Goal: Contribute content

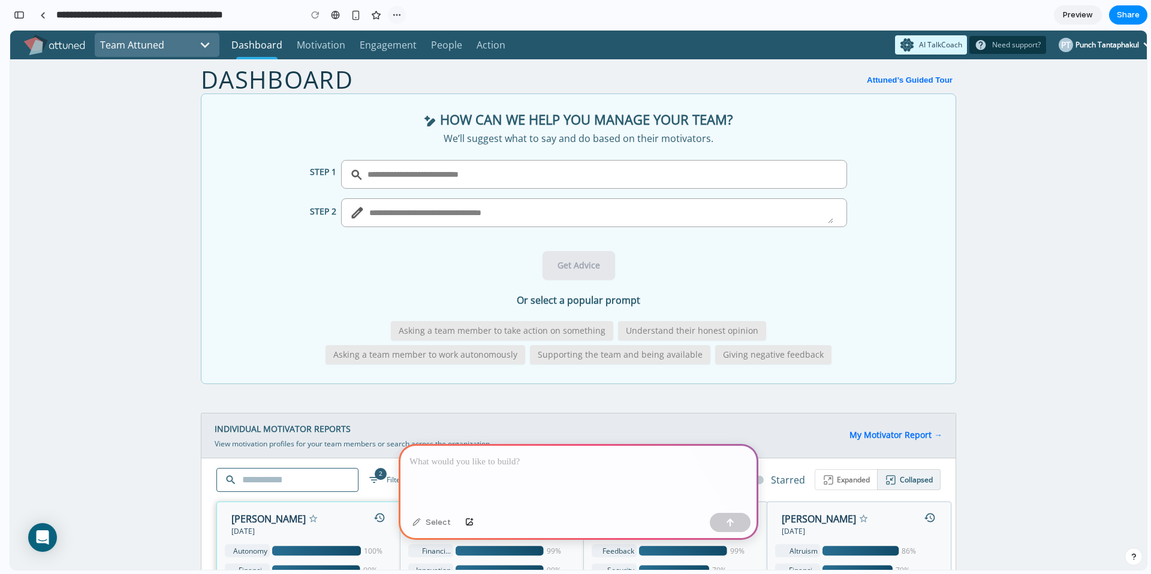
click at [397, 13] on div "button" at bounding box center [397, 15] width 10 height 10
click at [142, 138] on div "Duplicate Delete" at bounding box center [575, 287] width 1151 height 574
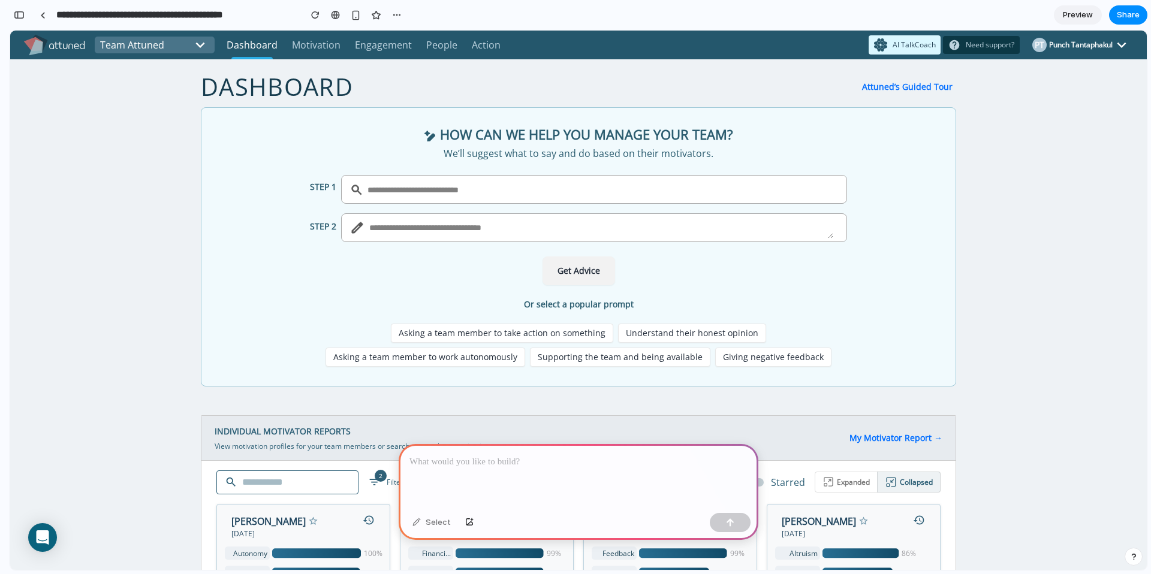
click at [455, 468] on p at bounding box center [579, 462] width 338 height 14
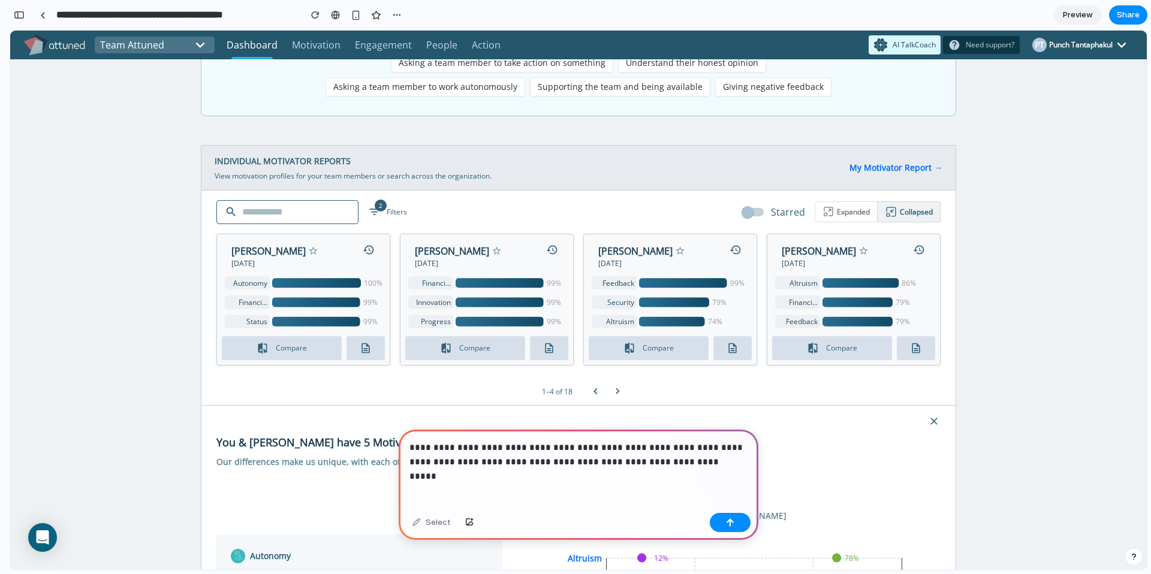
scroll to position [311, 0]
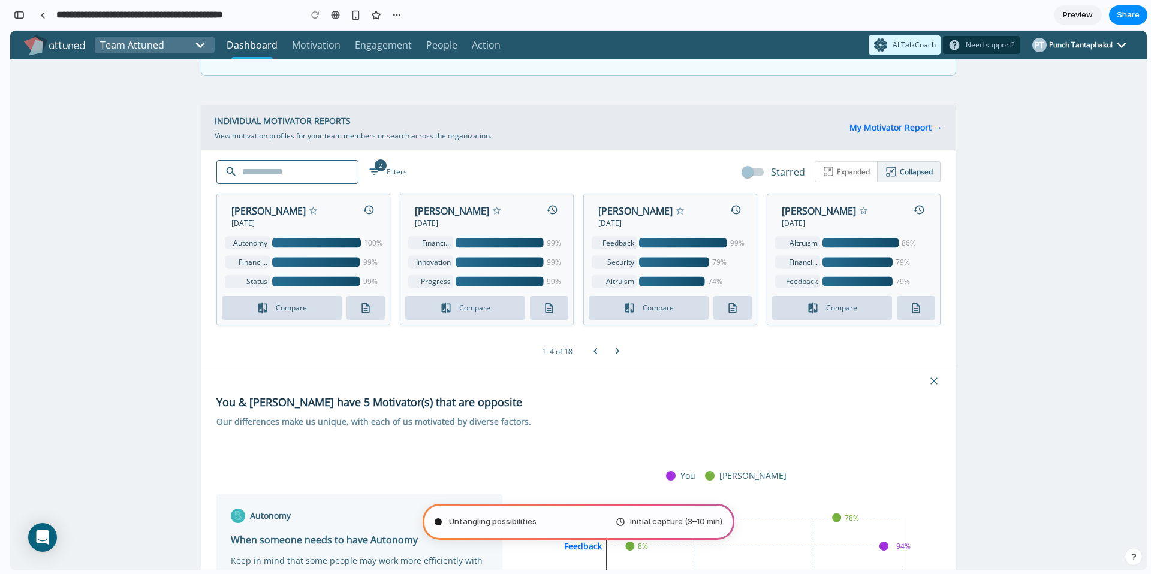
type input "**********"
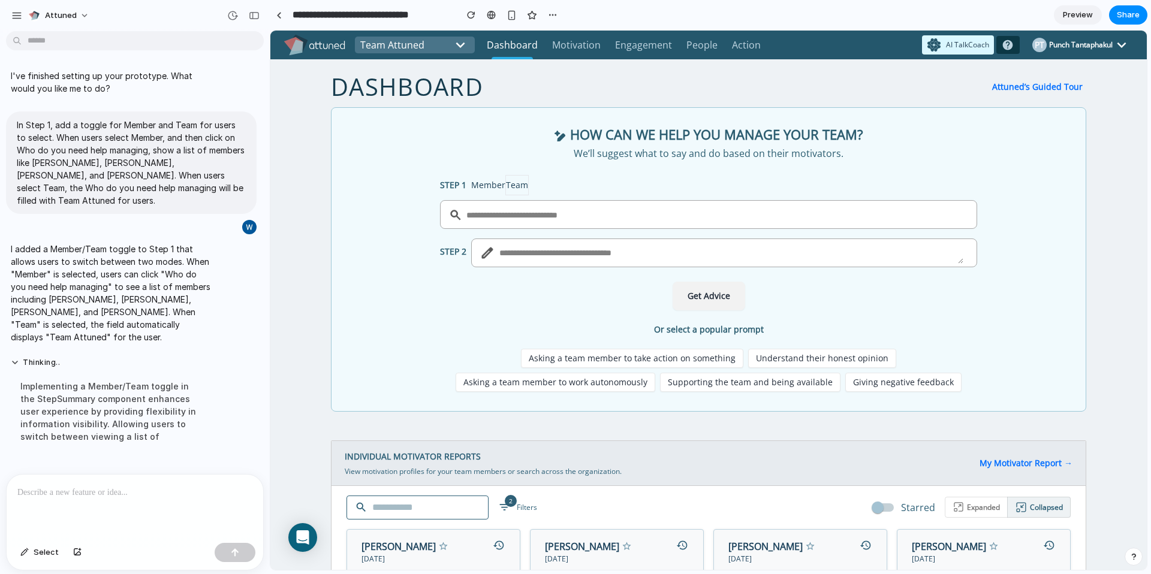
scroll to position [0, 0]
click at [491, 183] on button "Member" at bounding box center [488, 185] width 34 height 19
click at [516, 189] on button "Team" at bounding box center [516, 185] width 23 height 20
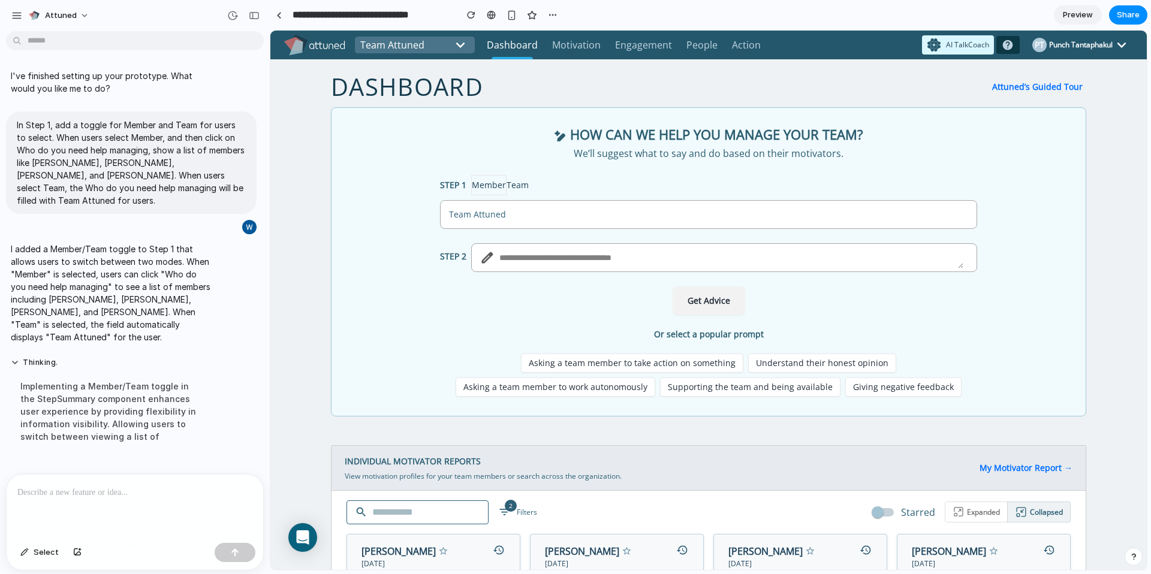
click at [517, 189] on button "Team" at bounding box center [518, 185] width 22 height 19
click at [517, 185] on button "Team" at bounding box center [518, 185] width 22 height 19
click at [495, 187] on button "Member" at bounding box center [488, 185] width 35 height 20
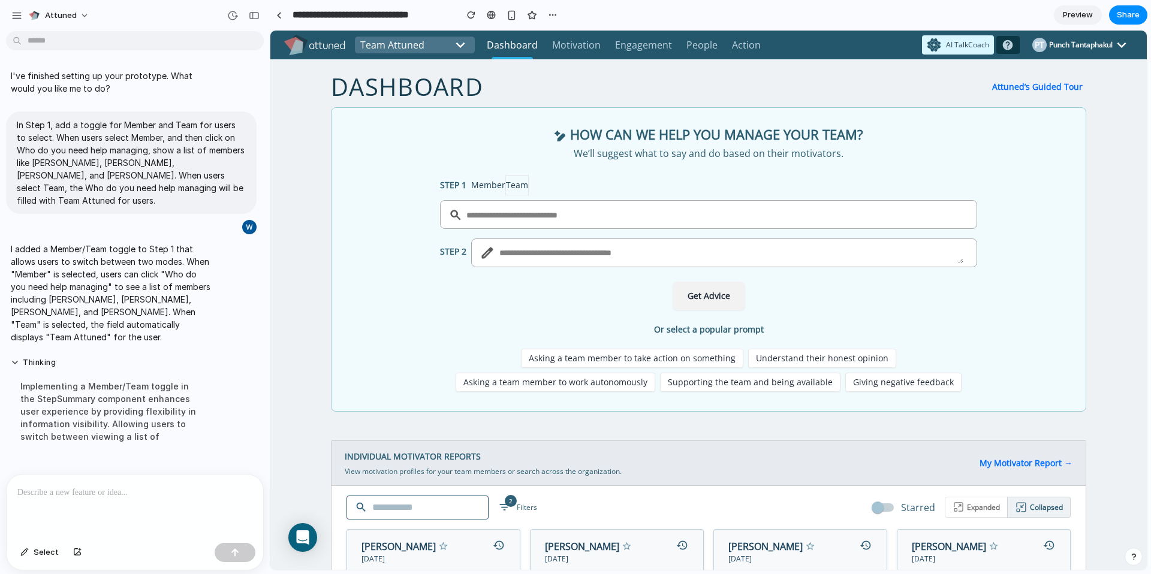
click at [495, 186] on button "Member" at bounding box center [488, 185] width 34 height 19
click at [514, 219] on input "text" at bounding box center [709, 214] width 486 height 19
click at [555, 186] on div "STEP 1 Member Team" at bounding box center [708, 185] width 537 height 20
click at [483, 181] on button "Member" at bounding box center [488, 185] width 34 height 19
click at [84, 14] on button "Attuned" at bounding box center [59, 15] width 72 height 19
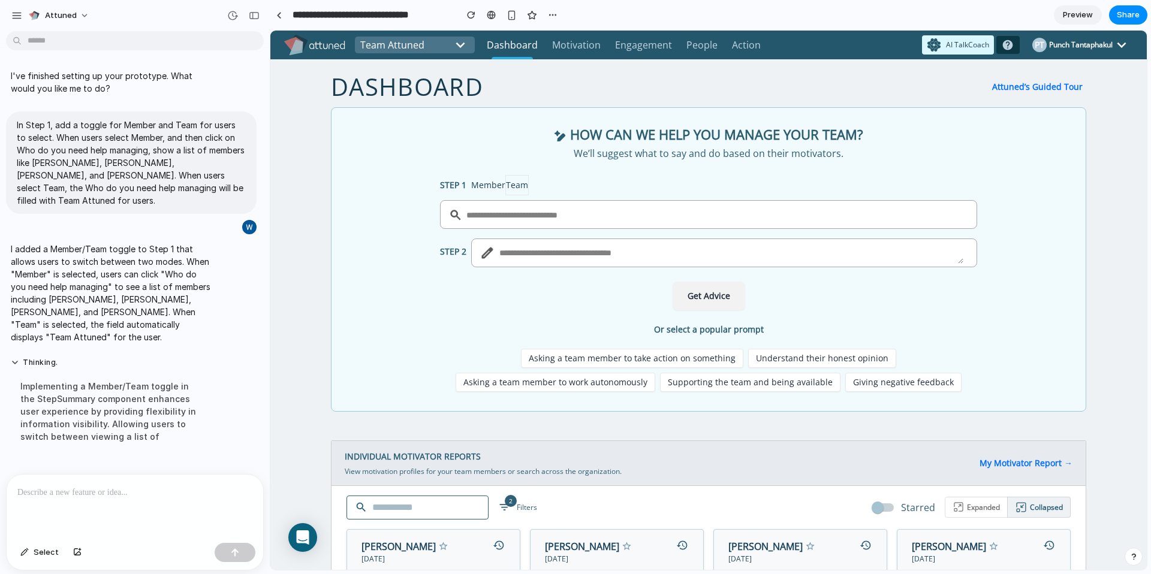
click at [103, 17] on div "Settings Invite members Change theme Sign out" at bounding box center [575, 287] width 1151 height 574
